Goal: Transaction & Acquisition: Purchase product/service

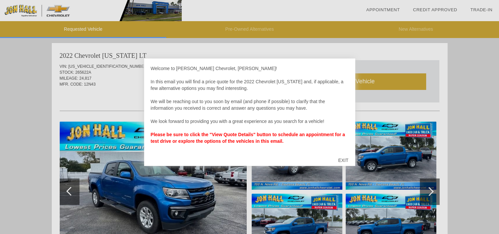
click at [344, 160] on div "EXIT" at bounding box center [343, 160] width 23 height 20
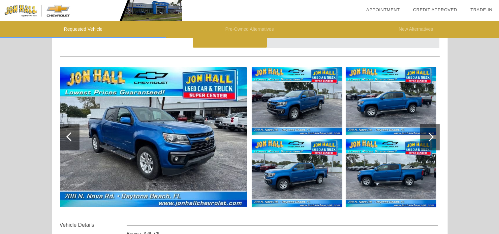
scroll to position [66, 0]
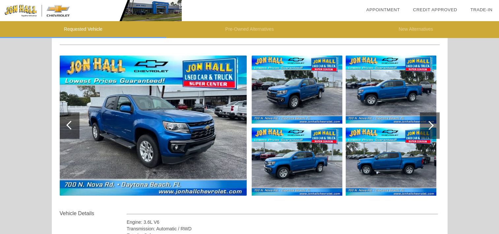
click at [429, 124] on div at bounding box center [429, 125] width 9 height 9
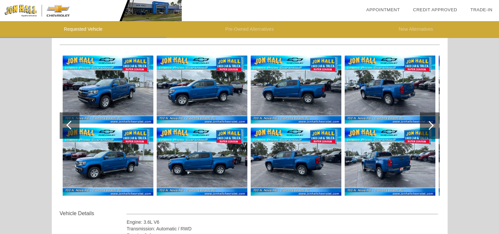
click at [106, 87] on img at bounding box center [108, 89] width 91 height 68
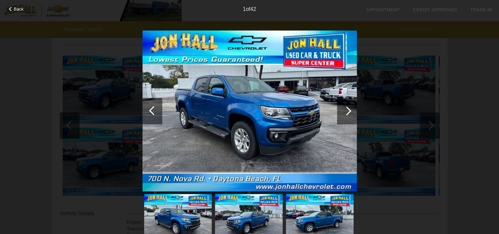
click at [347, 109] on div at bounding box center [347, 110] width 9 height 9
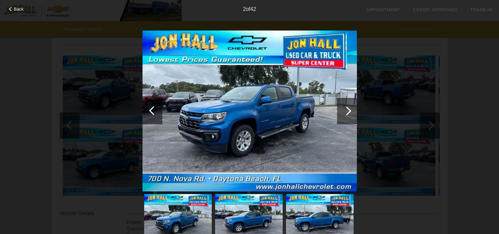
click at [347, 109] on div at bounding box center [347, 110] width 9 height 9
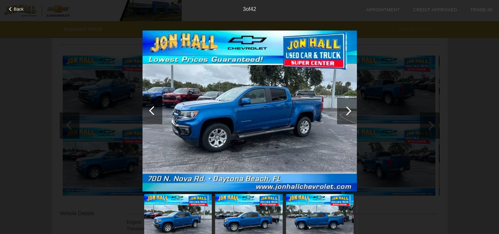
click at [347, 109] on div at bounding box center [347, 110] width 9 height 9
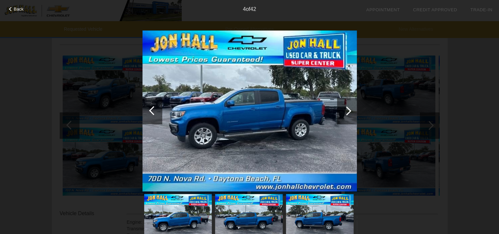
click at [347, 109] on div at bounding box center [347, 110] width 9 height 9
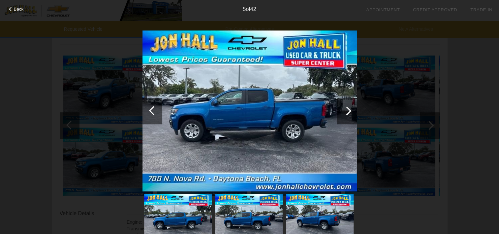
click at [347, 109] on div at bounding box center [347, 110] width 9 height 9
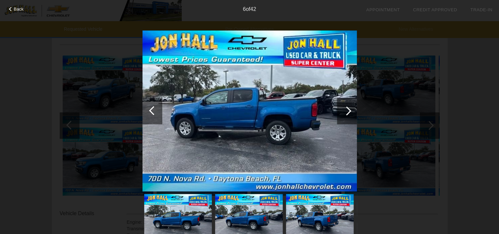
click at [347, 109] on div at bounding box center [347, 110] width 9 height 9
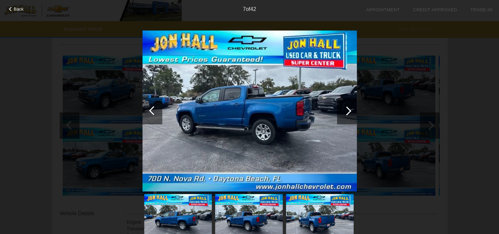
click at [347, 109] on div at bounding box center [347, 110] width 9 height 9
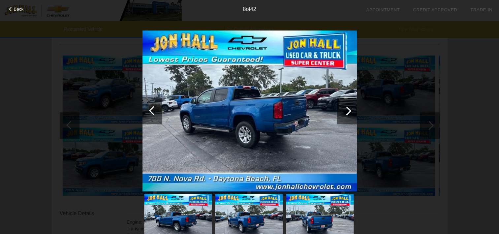
click at [347, 109] on div at bounding box center [347, 110] width 9 height 9
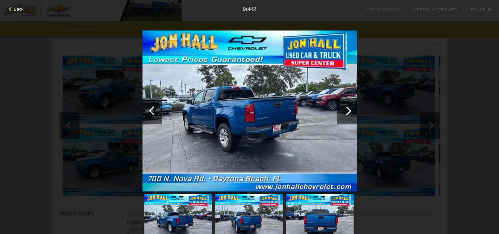
click at [347, 109] on div at bounding box center [347, 110] width 9 height 9
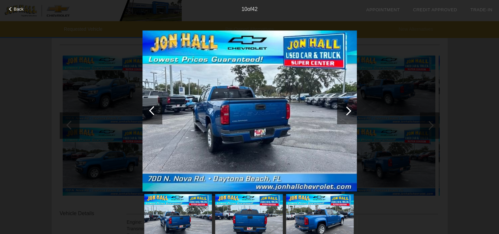
click at [347, 109] on div at bounding box center [347, 110] width 9 height 9
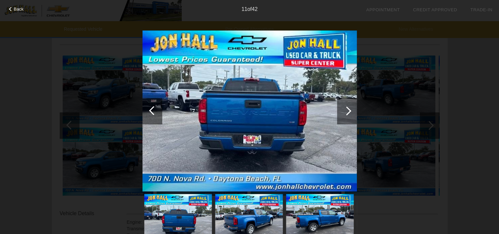
click at [347, 109] on div at bounding box center [347, 110] width 9 height 9
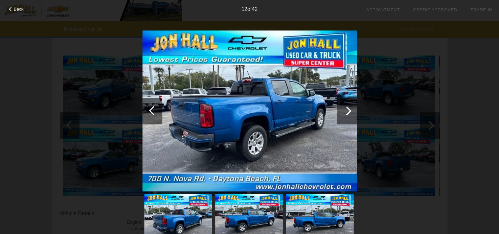
click at [347, 109] on div at bounding box center [347, 110] width 9 height 9
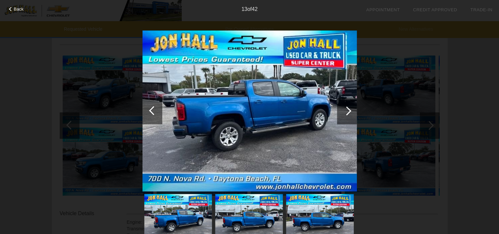
click at [347, 109] on div at bounding box center [347, 110] width 9 height 9
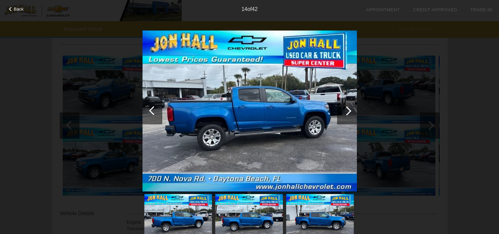
click at [347, 109] on div at bounding box center [347, 110] width 9 height 9
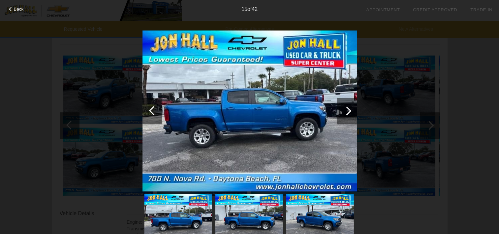
click at [347, 109] on div at bounding box center [347, 110] width 9 height 9
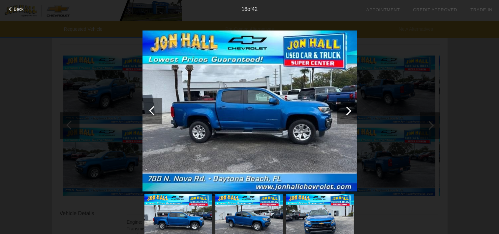
click at [347, 109] on div at bounding box center [347, 110] width 9 height 9
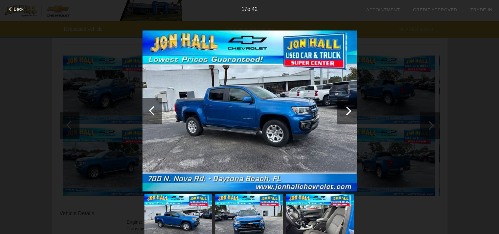
click at [347, 109] on div at bounding box center [347, 110] width 9 height 9
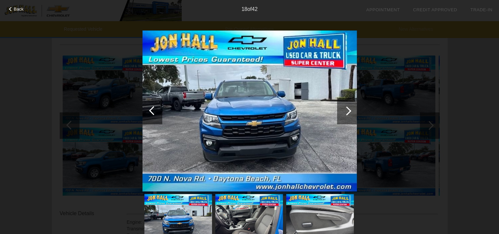
click at [347, 109] on div at bounding box center [347, 110] width 9 height 9
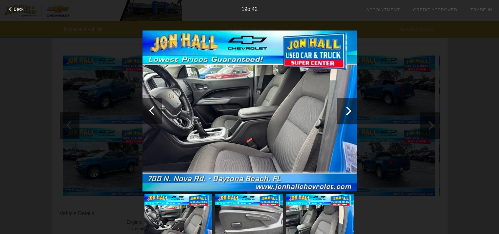
click at [347, 109] on div at bounding box center [347, 110] width 9 height 9
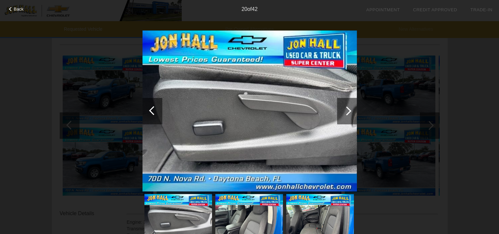
click at [347, 109] on div at bounding box center [347, 110] width 9 height 9
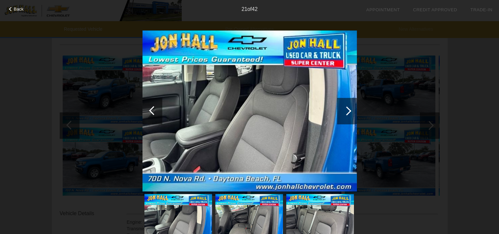
click at [347, 109] on div at bounding box center [347, 110] width 9 height 9
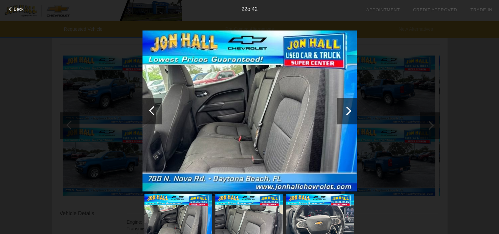
click at [347, 109] on div at bounding box center [347, 110] width 9 height 9
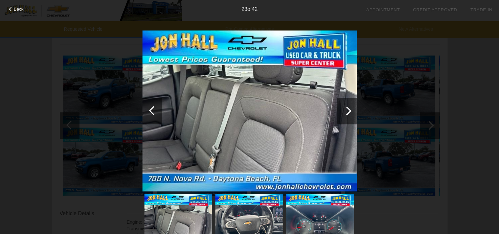
click at [349, 107] on div at bounding box center [347, 111] width 20 height 26
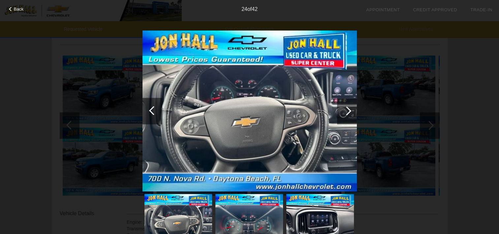
click at [349, 110] on div at bounding box center [347, 110] width 9 height 9
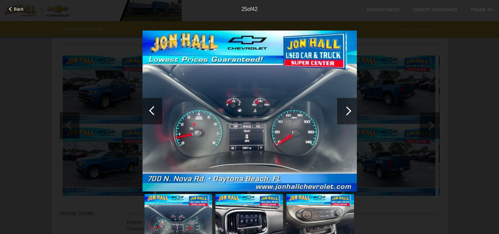
click at [349, 110] on div at bounding box center [347, 110] width 9 height 9
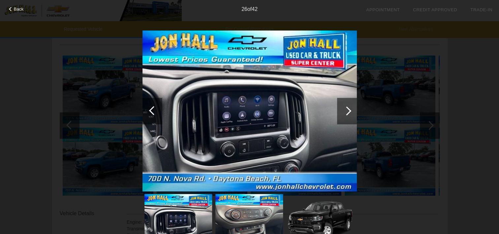
click at [349, 110] on div at bounding box center [347, 110] width 9 height 9
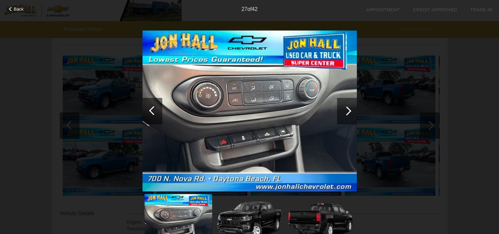
click at [349, 110] on div at bounding box center [347, 110] width 9 height 9
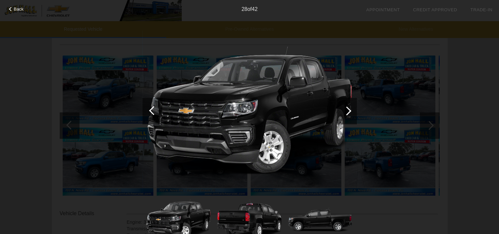
click at [348, 111] on div at bounding box center [347, 110] width 9 height 9
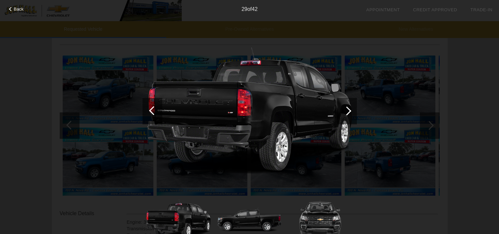
click at [348, 111] on div at bounding box center [347, 110] width 9 height 9
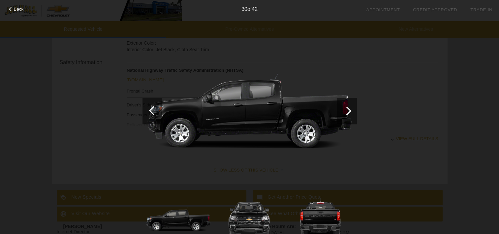
scroll to position [318, 0]
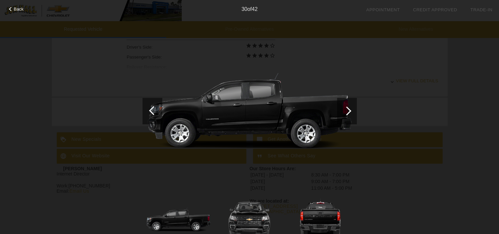
click at [16, 9] on span "Back" at bounding box center [19, 9] width 10 height 5
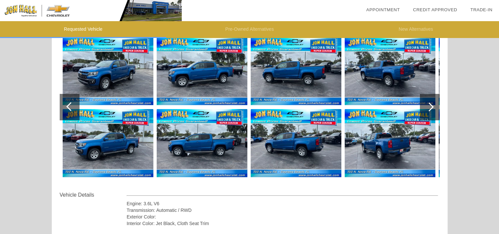
scroll to position [86, 0]
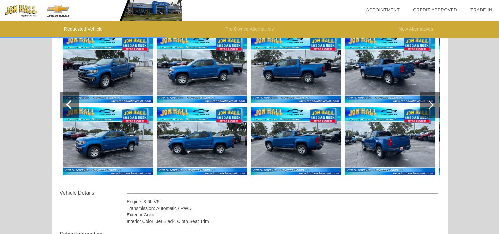
click at [284, 132] on img at bounding box center [296, 141] width 91 height 68
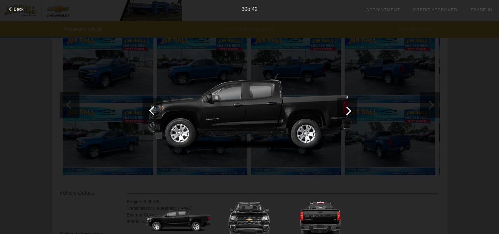
click at [15, 8] on span "Back" at bounding box center [19, 9] width 10 height 5
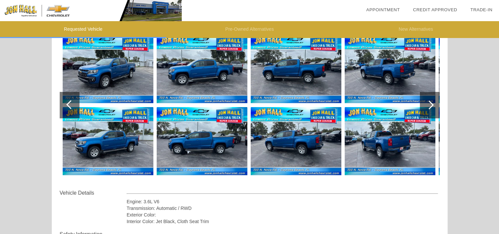
click at [98, 61] on img at bounding box center [108, 69] width 91 height 68
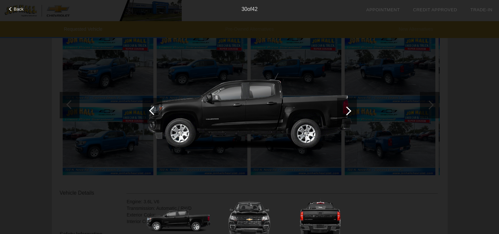
click at [18, 9] on span "Back" at bounding box center [19, 9] width 10 height 5
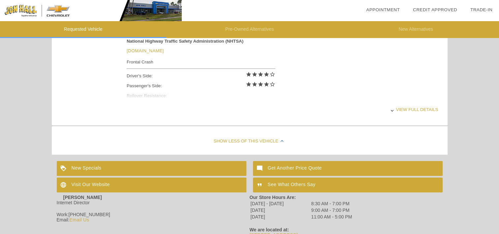
scroll to position [252, 0]
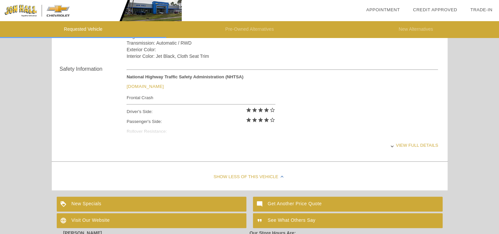
click at [430, 144] on div "View full details" at bounding box center [283, 145] width 312 height 16
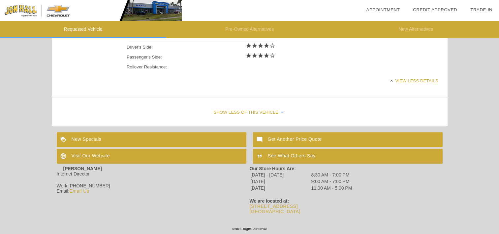
scroll to position [317, 0]
click at [144, 135] on div "New Specials" at bounding box center [152, 139] width 190 height 15
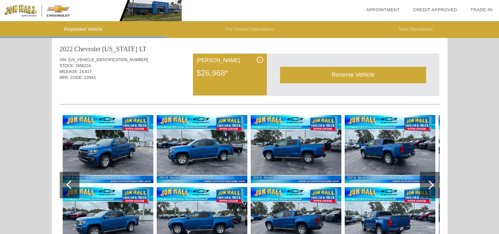
scroll to position [0, 0]
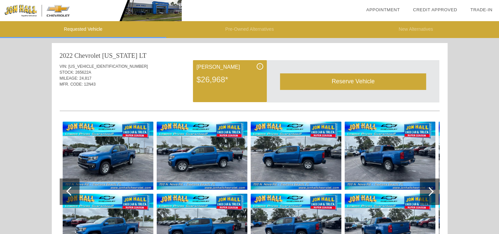
click at [259, 64] on div "i" at bounding box center [260, 66] width 7 height 7
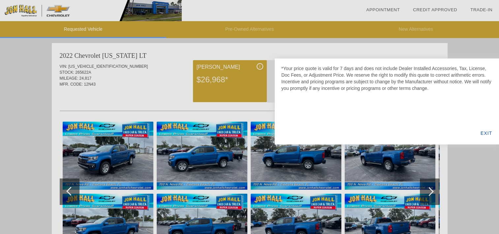
click at [488, 133] on div "EXIT" at bounding box center [486, 133] width 25 height 22
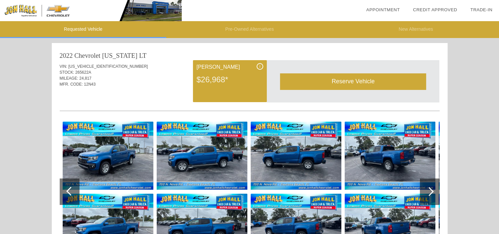
click at [370, 79] on div "Reserve Vehicle" at bounding box center [353, 81] width 146 height 16
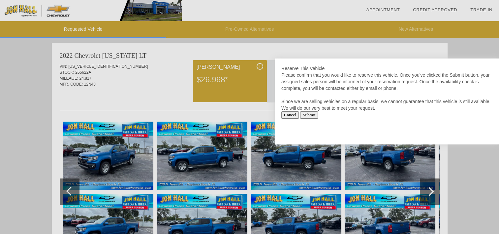
click at [314, 118] on input "Submit" at bounding box center [309, 114] width 18 height 7
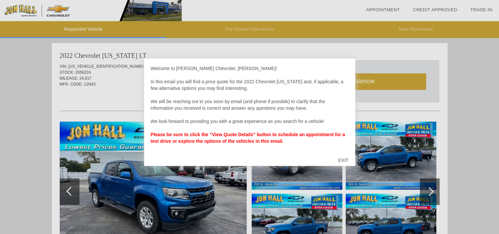
click at [342, 160] on div "EXIT" at bounding box center [343, 160] width 23 height 20
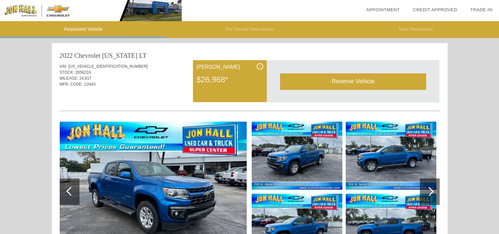
click at [446, 13] on li "check_box Credit Approved" at bounding box center [435, 10] width 57 height 20
click at [447, 10] on link "Credit Approved" at bounding box center [435, 9] width 44 height 5
